Goal: Information Seeking & Learning: Check status

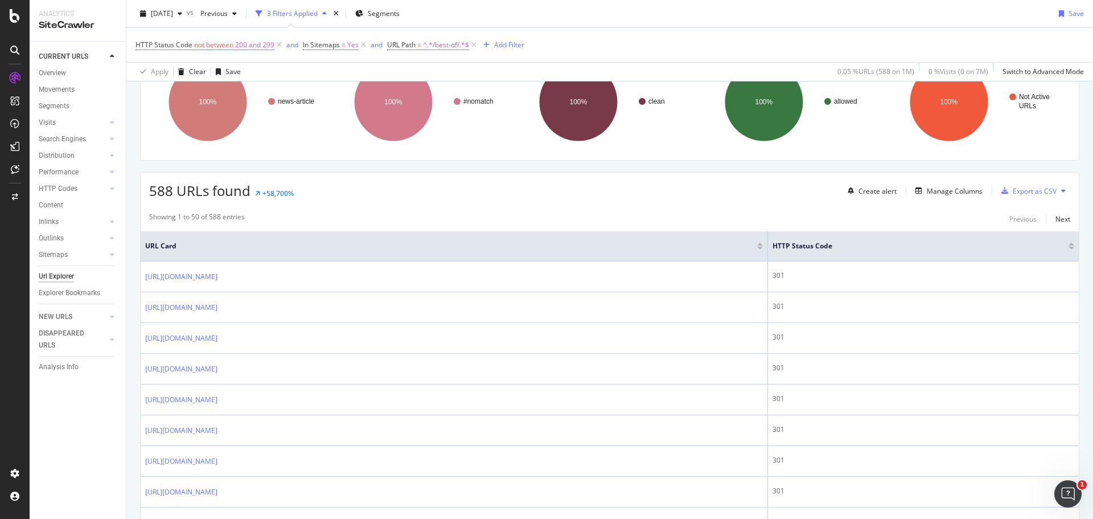
scroll to position [114, 0]
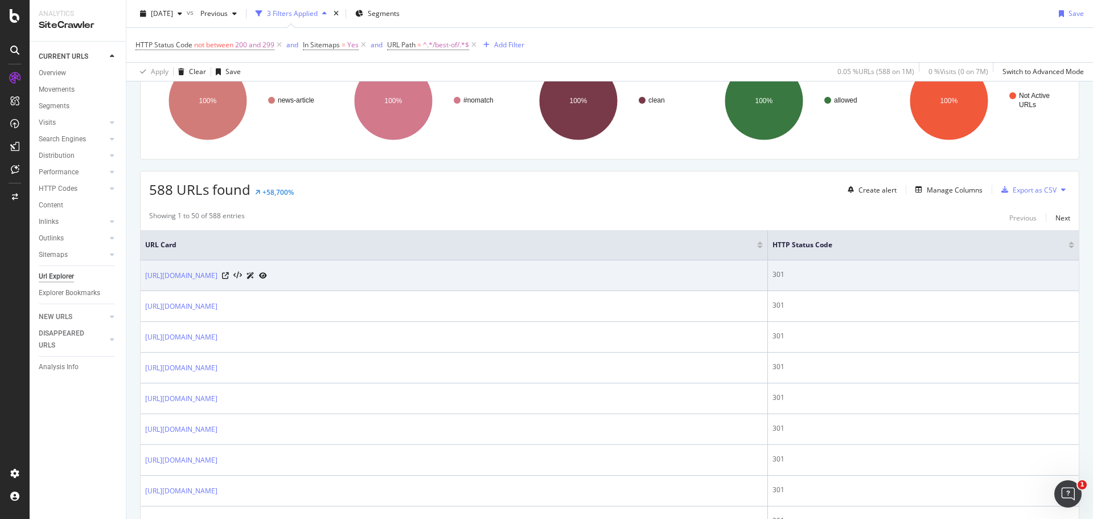
click at [568, 279] on div "[URL][DOMAIN_NAME]" at bounding box center [454, 275] width 618 height 12
click at [267, 277] on icon at bounding box center [263, 275] width 8 height 7
click at [229, 276] on icon at bounding box center [225, 275] width 7 height 7
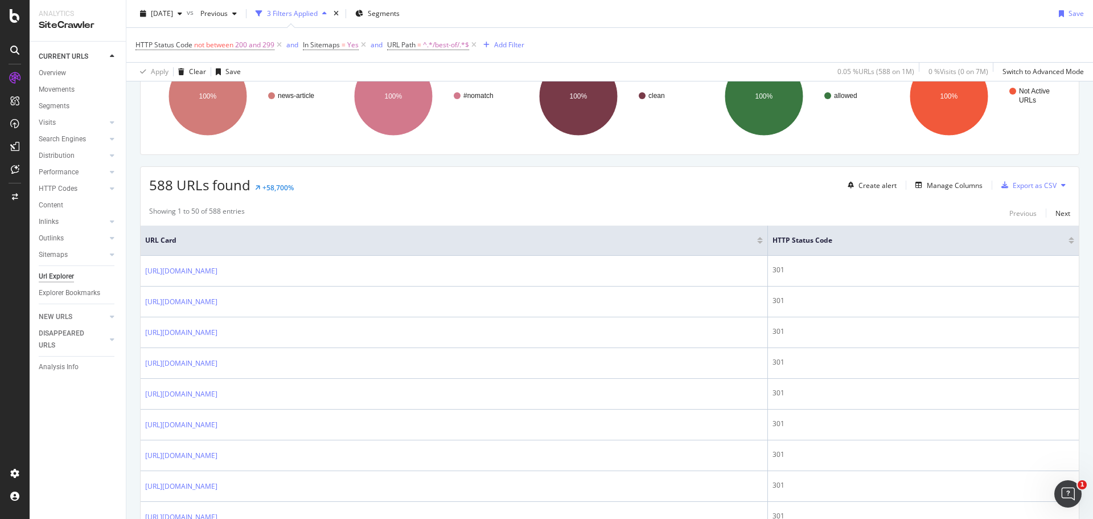
scroll to position [57, 0]
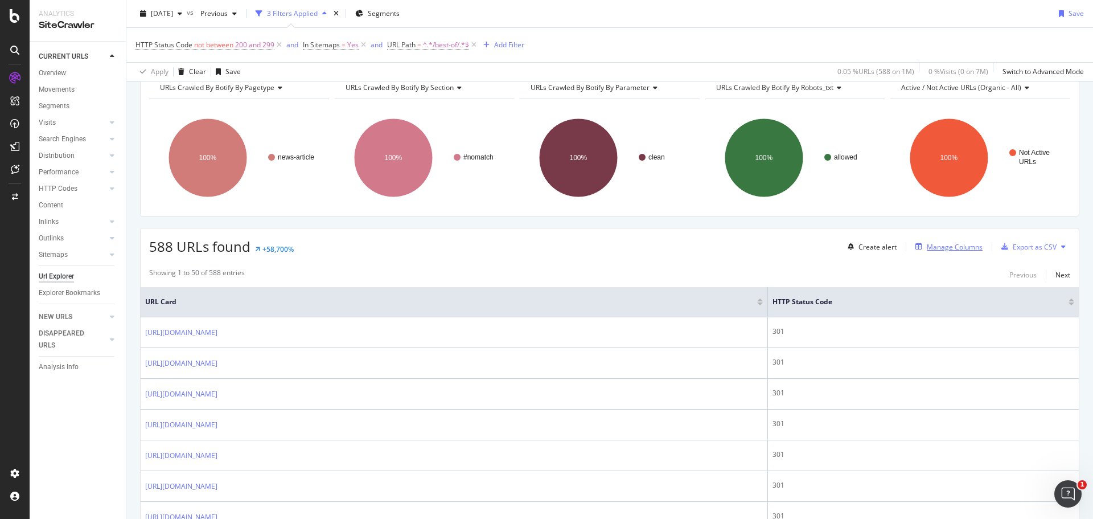
click at [952, 247] on div "Manage Columns" at bounding box center [955, 247] width 56 height 10
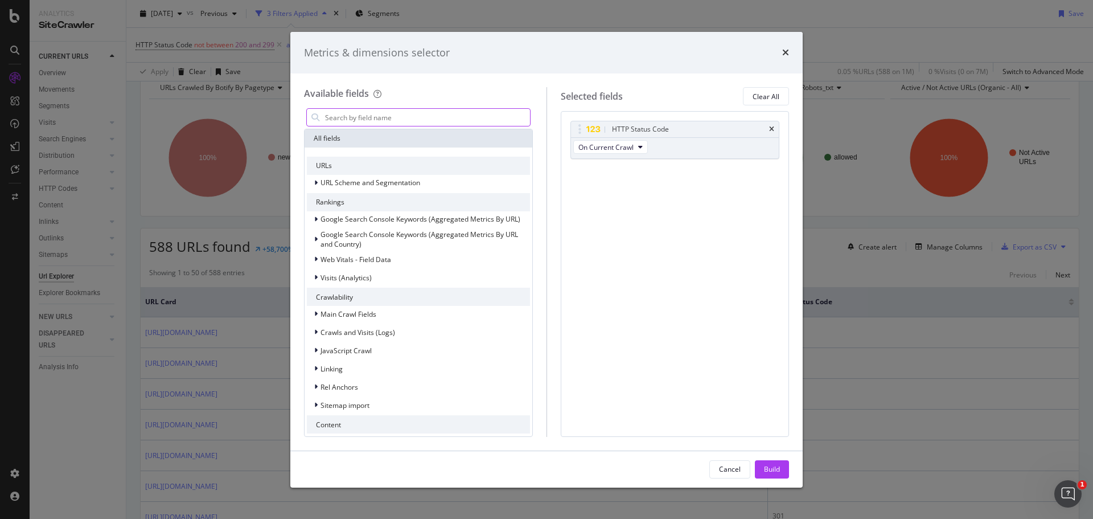
click at [354, 118] on input "modal" at bounding box center [427, 117] width 206 height 17
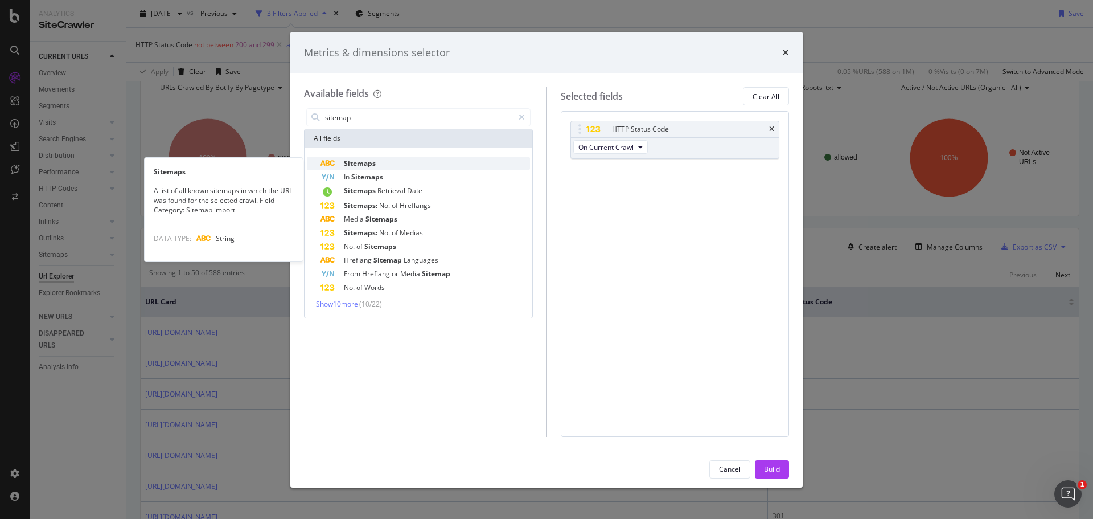
type input "sitemap"
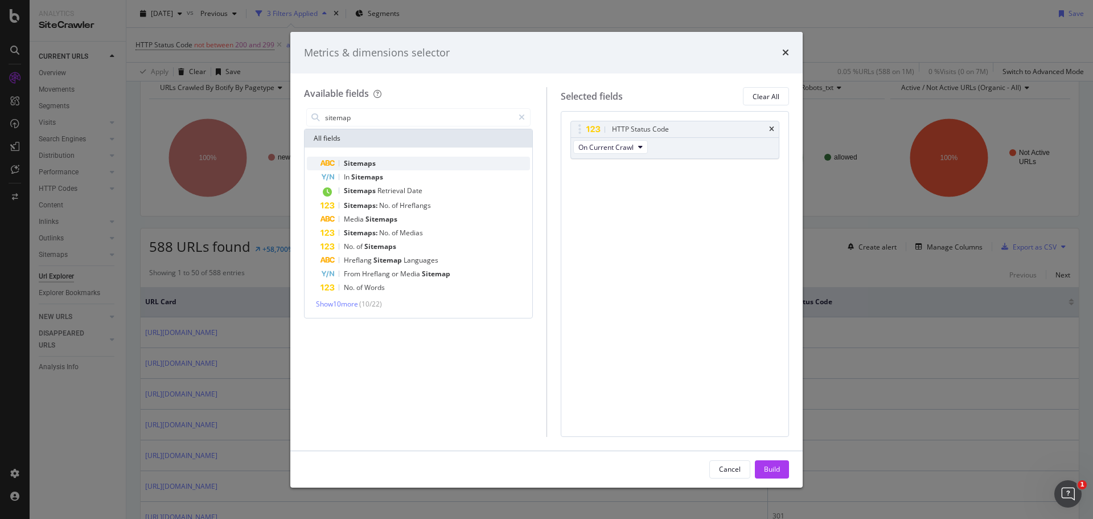
click at [350, 162] on span "Sitemaps" at bounding box center [360, 163] width 32 height 10
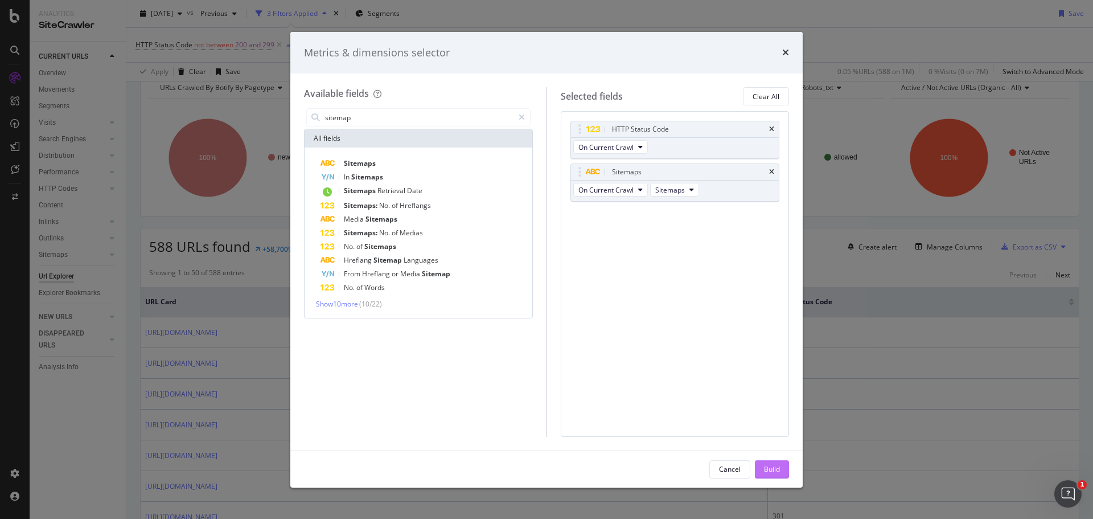
click at [768, 464] on div "Build" at bounding box center [772, 469] width 16 height 10
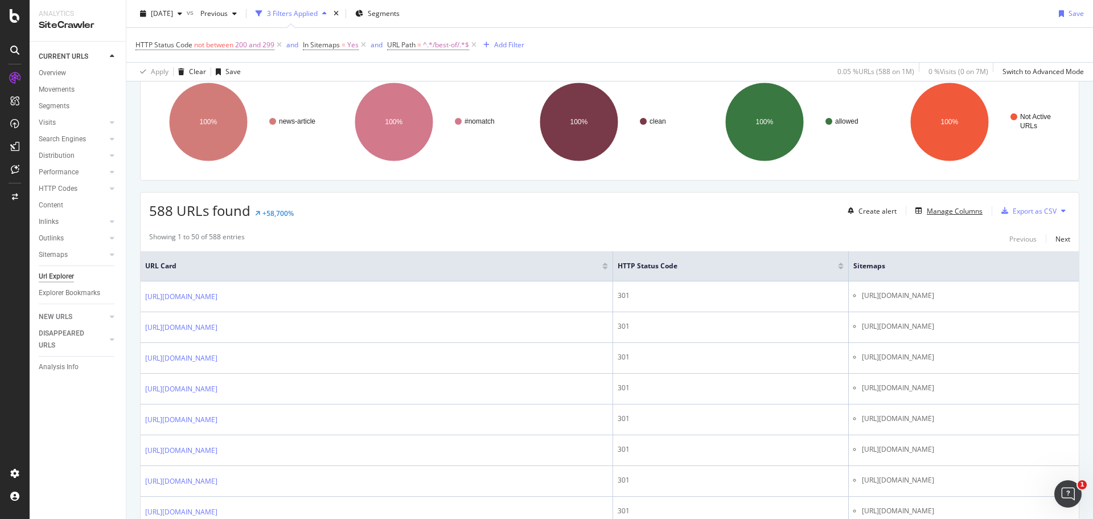
scroll to position [114, 0]
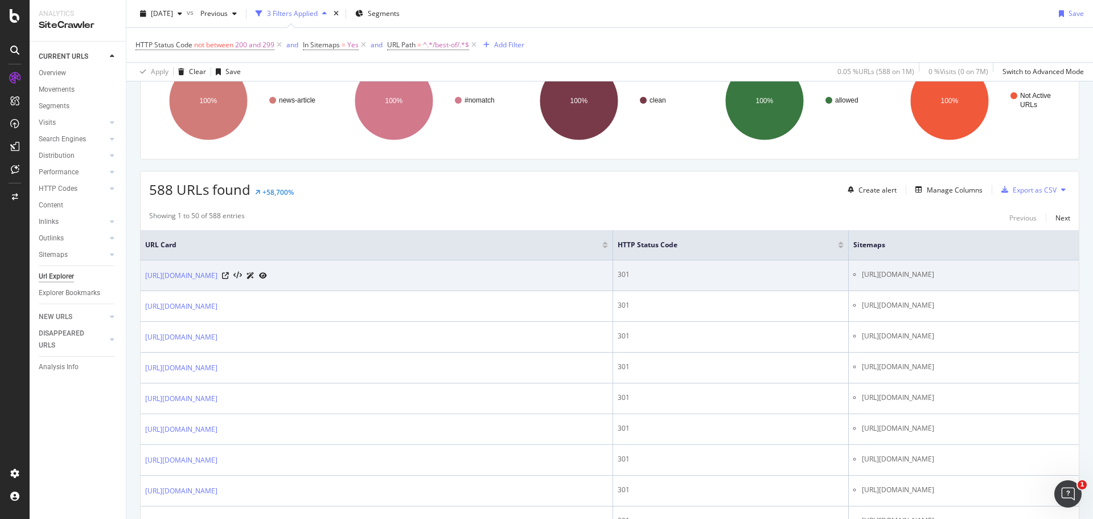
drag, startPoint x: 799, startPoint y: 274, endPoint x: 956, endPoint y: 278, distance: 156.6
click at [956, 278] on li "[URL][DOMAIN_NAME]" at bounding box center [968, 274] width 212 height 10
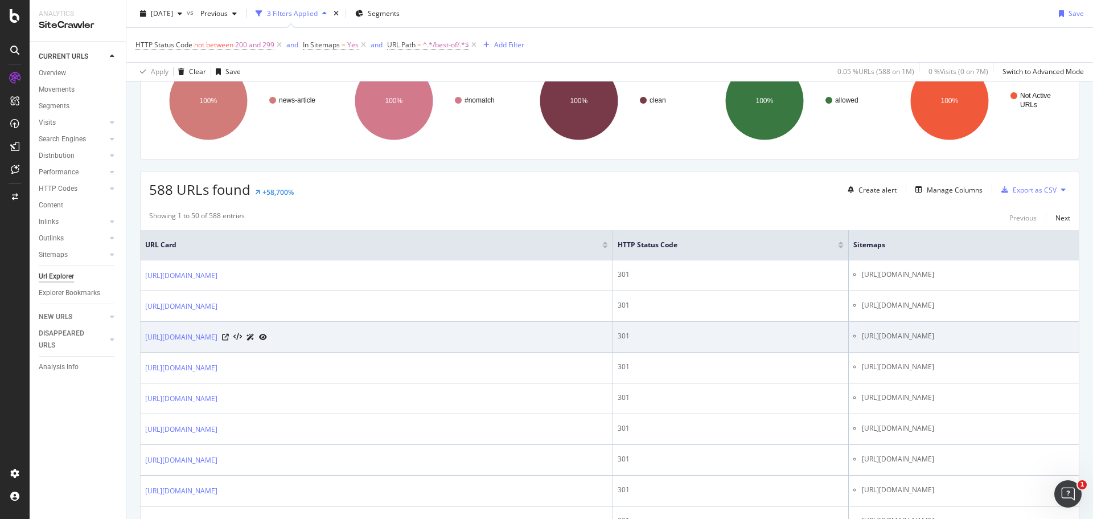
copy li "[URL][DOMAIN_NAME]"
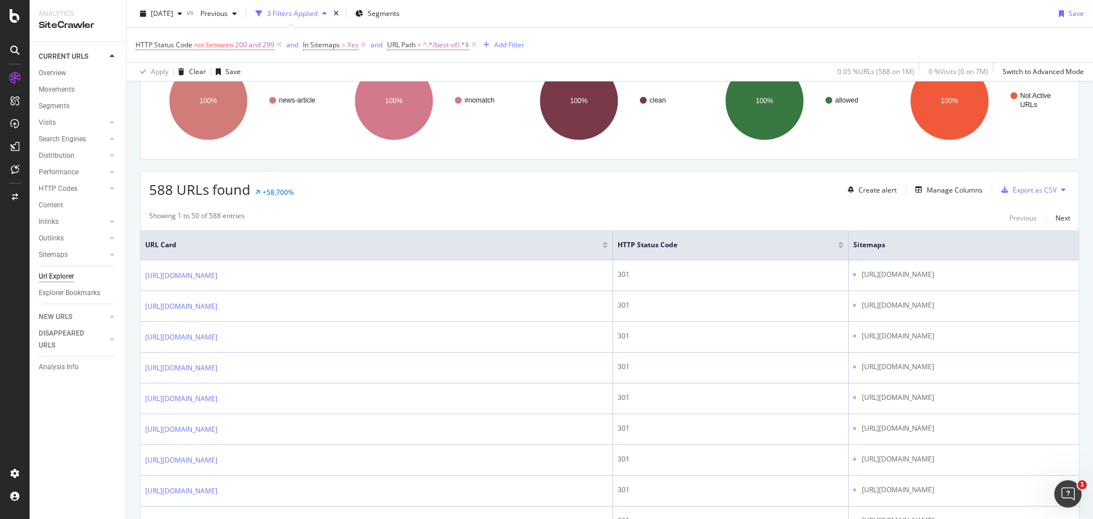
click at [497, 194] on div "588 URLs found +58,700% Create alert Manage Columns Export as CSV" at bounding box center [610, 185] width 938 height 28
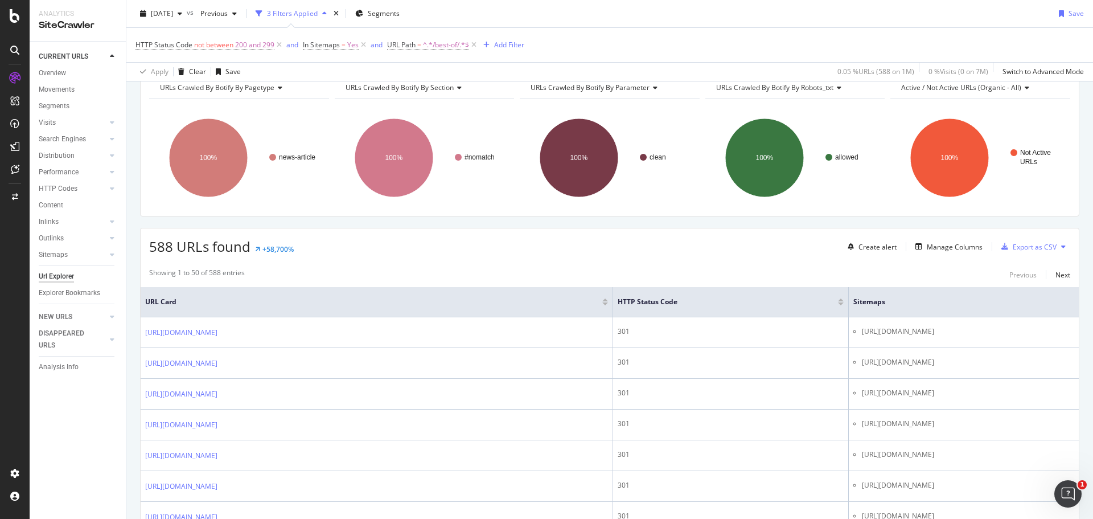
scroll to position [0, 0]
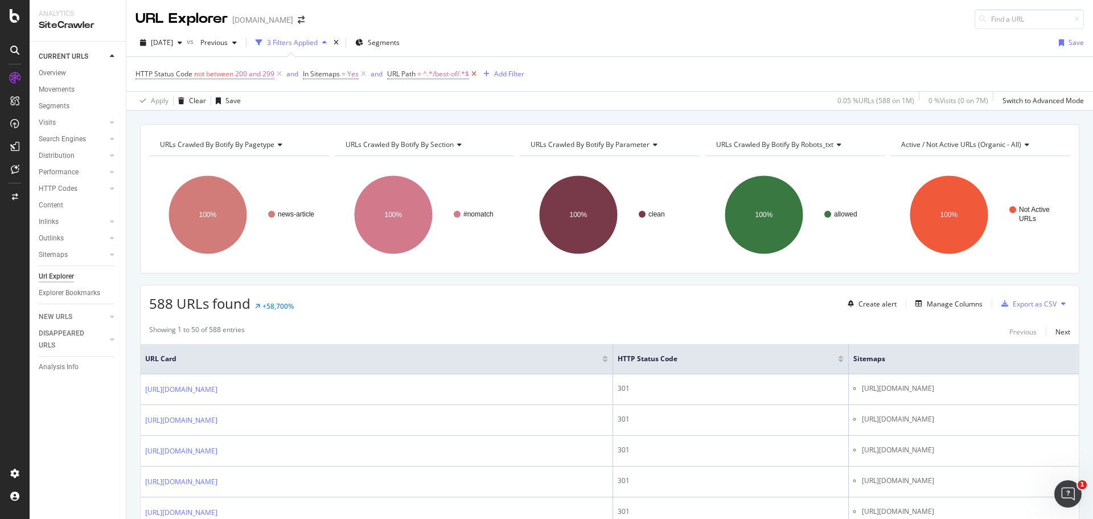
click at [475, 72] on icon at bounding box center [474, 73] width 10 height 11
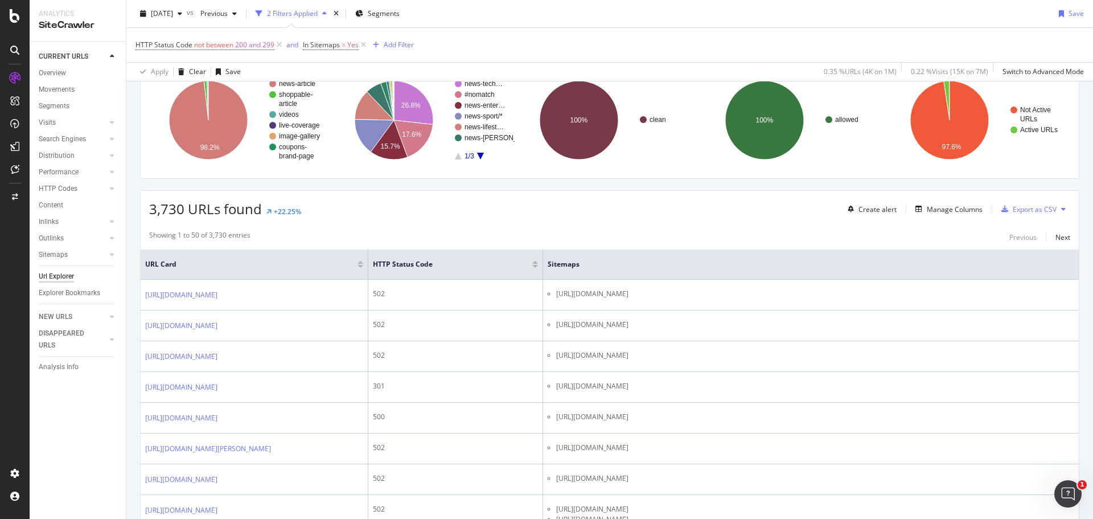
scroll to position [114, 0]
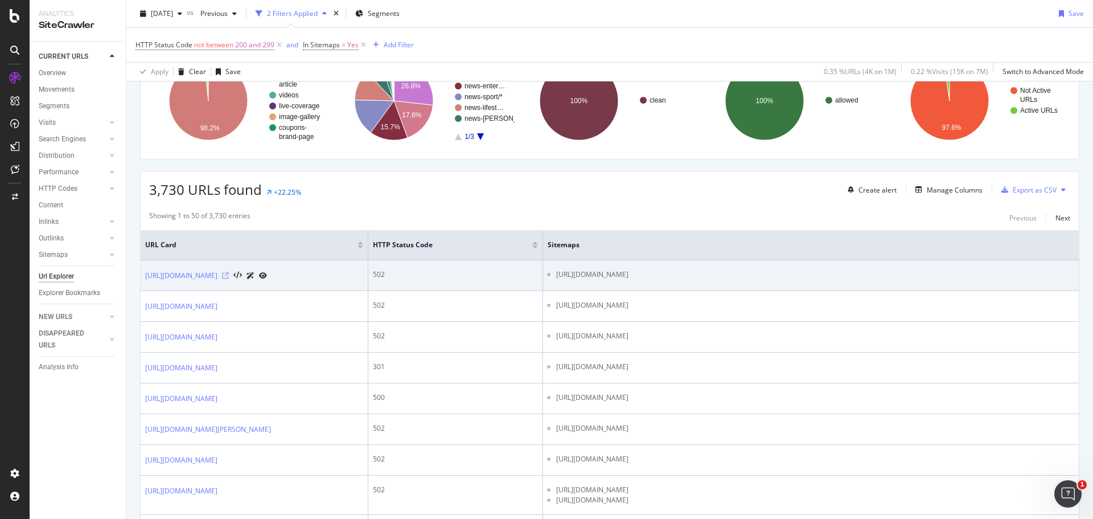
click at [229, 279] on icon at bounding box center [225, 275] width 7 height 7
